Goal: Transaction & Acquisition: Obtain resource

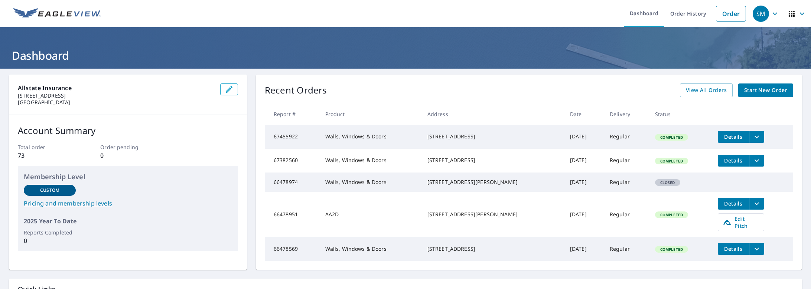
click at [751, 91] on span "Start New Order" at bounding box center [766, 90] width 43 height 9
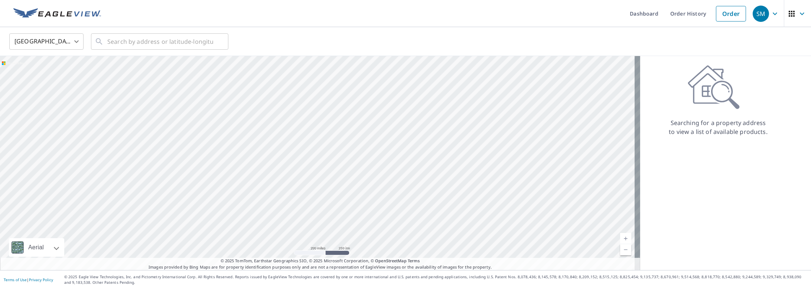
click at [328, 36] on div "United States [GEOGRAPHIC_DATA] ​ ​" at bounding box center [403, 41] width 799 height 17
click at [123, 44] on input "text" at bounding box center [160, 41] width 106 height 21
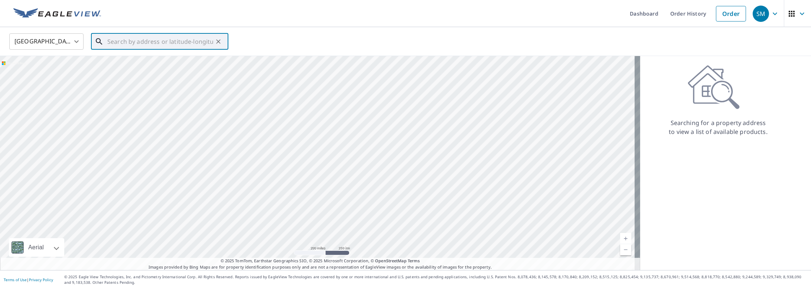
paste input "1393 W [GEOGRAPHIC_DATA]"
click at [134, 68] on p "[GEOGRAPHIC_DATA]" at bounding box center [164, 71] width 117 height 7
type input "[STREET_ADDRESS]"
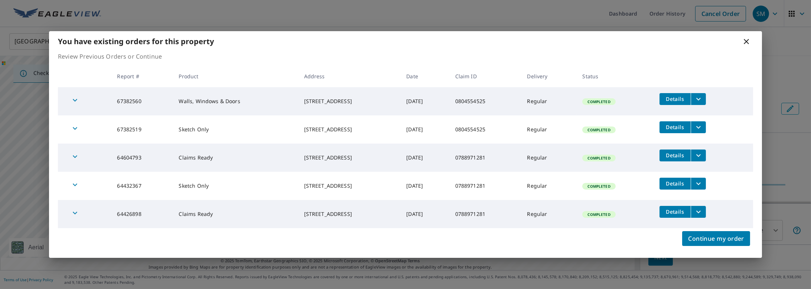
click at [315, 154] on div "[STREET_ADDRESS]" at bounding box center [349, 157] width 91 height 7
click at [701, 128] on icon "filesDropdownBtn-67382519" at bounding box center [699, 127] width 4 height 3
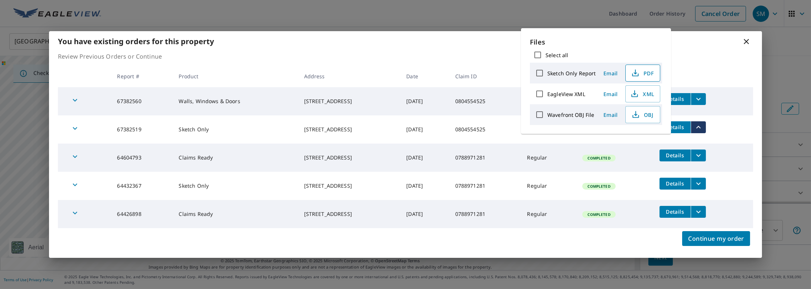
click at [642, 73] on span "PDF" at bounding box center [643, 73] width 24 height 9
